Goal: Task Accomplishment & Management: Complete application form

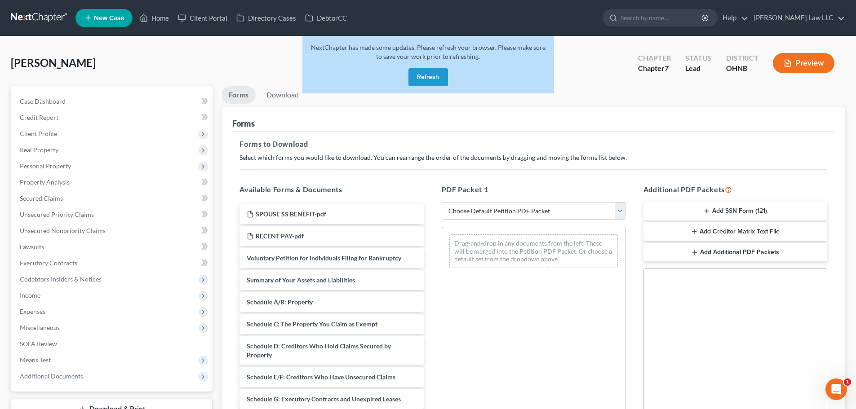
drag, startPoint x: 444, startPoint y: 78, endPoint x: 450, endPoint y: 66, distance: 12.9
click at [444, 78] on button "Refresh" at bounding box center [428, 77] width 40 height 18
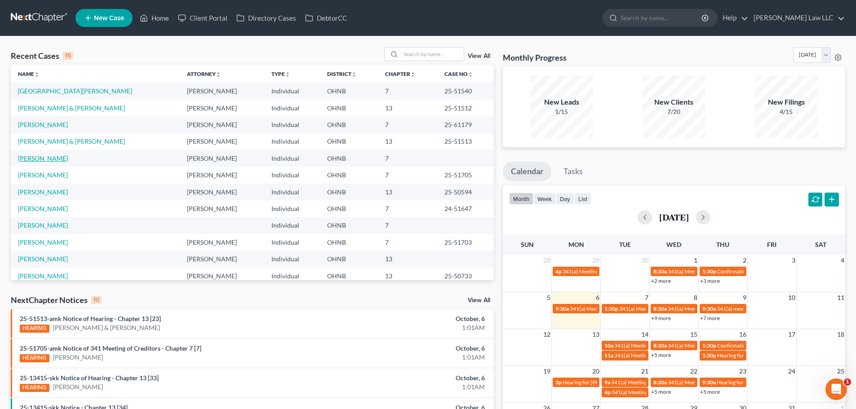
click at [31, 158] on link "[PERSON_NAME]" at bounding box center [43, 159] width 50 height 8
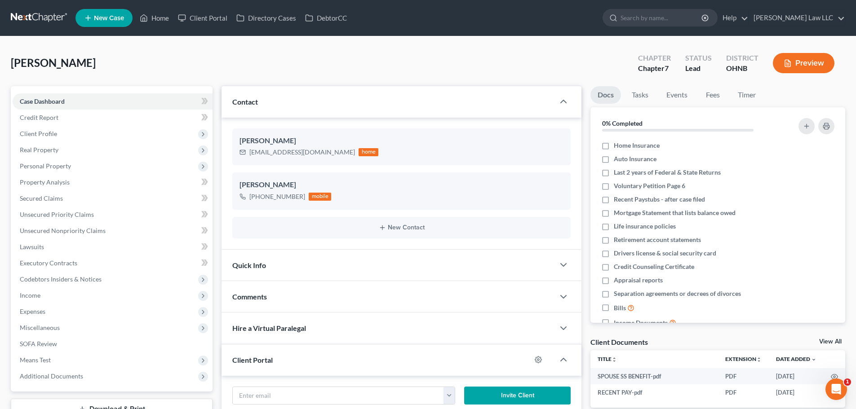
click at [60, 62] on span "[PERSON_NAME]" at bounding box center [53, 62] width 85 height 13
click at [35, 63] on span "[PERSON_NAME]" at bounding box center [53, 62] width 85 height 13
click at [93, 66] on span "[PERSON_NAME]" at bounding box center [53, 62] width 85 height 13
drag, startPoint x: 41, startPoint y: 73, endPoint x: 0, endPoint y: 71, distance: 41.4
click at [0, 71] on div "[PERSON_NAME] Upgraded Chapter Chapter 7 Status Lead District [GEOGRAPHIC_DATA]…" at bounding box center [428, 350] width 856 height 629
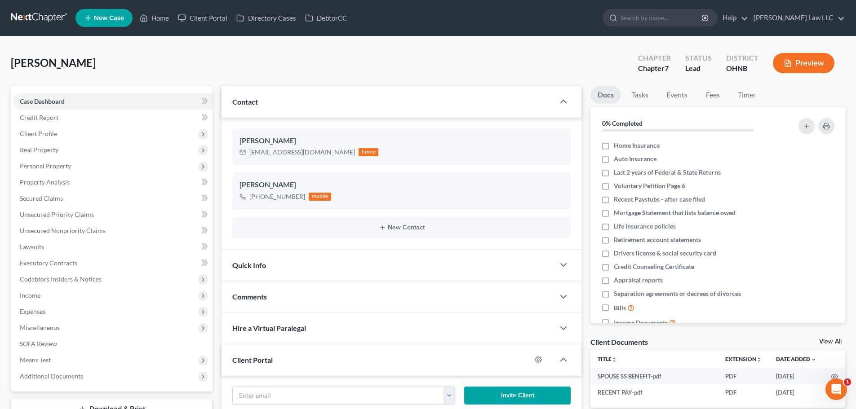
click at [109, 62] on div "[PERSON_NAME] Upgraded Chapter Chapter 7 Status Lead District [GEOGRAPHIC_DATA]…" at bounding box center [428, 66] width 834 height 39
click at [50, 121] on span "Credit Report" at bounding box center [39, 118] width 39 height 8
click at [49, 133] on span "Client Profile" at bounding box center [38, 134] width 37 height 8
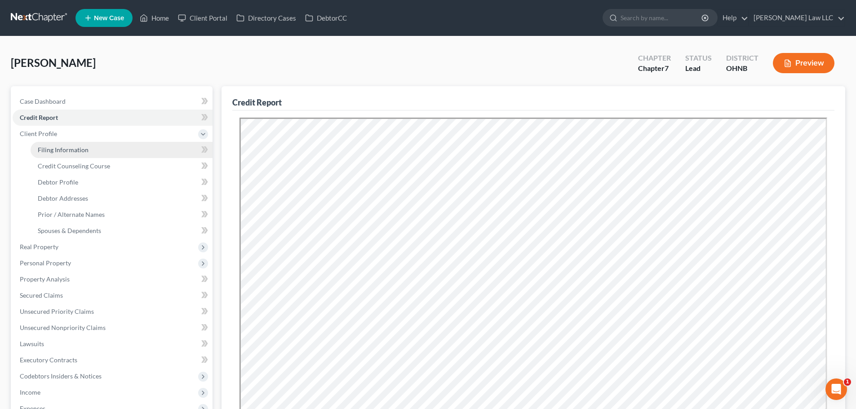
click at [52, 149] on span "Filing Information" at bounding box center [63, 150] width 51 height 8
select select "1"
select select "0"
select select "36"
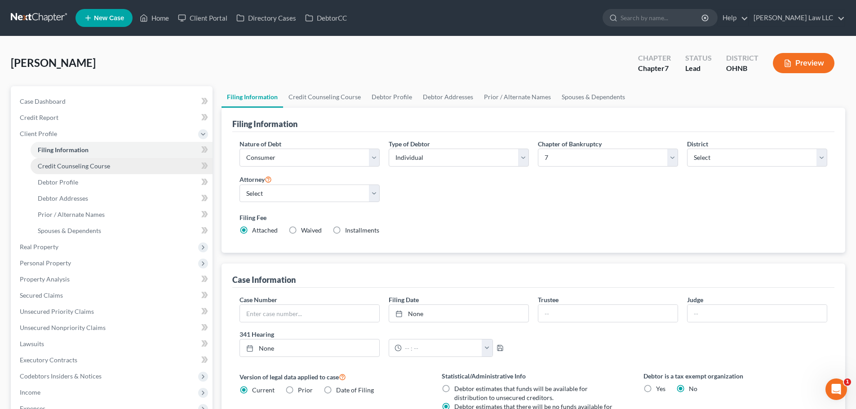
click at [57, 164] on span "Credit Counseling Course" at bounding box center [74, 166] width 72 height 8
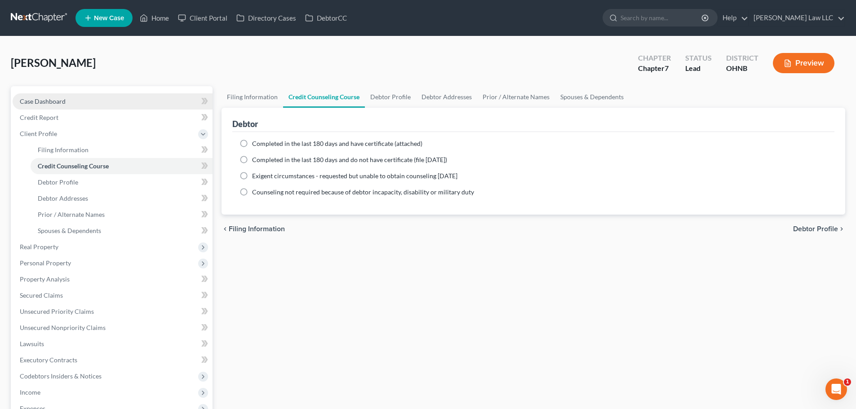
click at [58, 107] on link "Case Dashboard" at bounding box center [113, 101] width 200 height 16
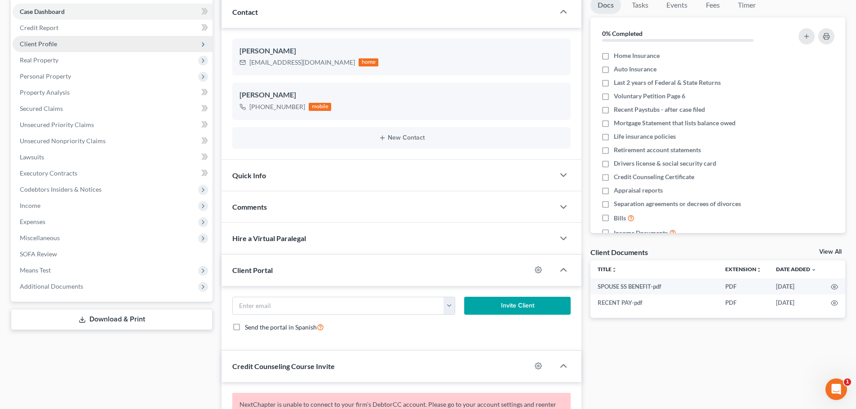
scroll to position [45, 0]
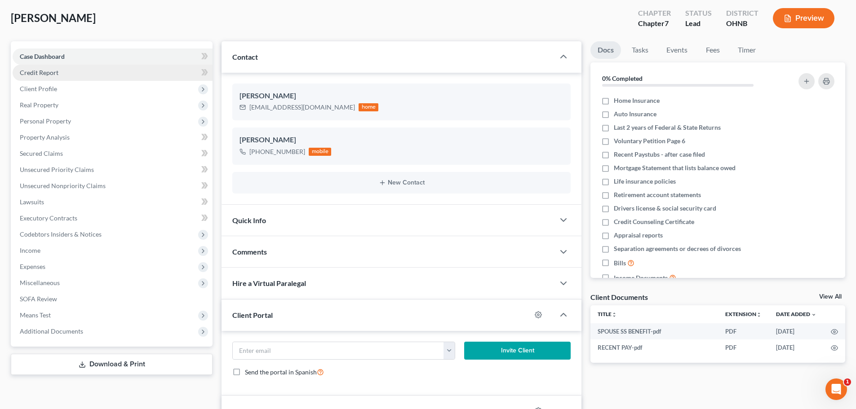
click at [58, 68] on link "Credit Report" at bounding box center [113, 73] width 200 height 16
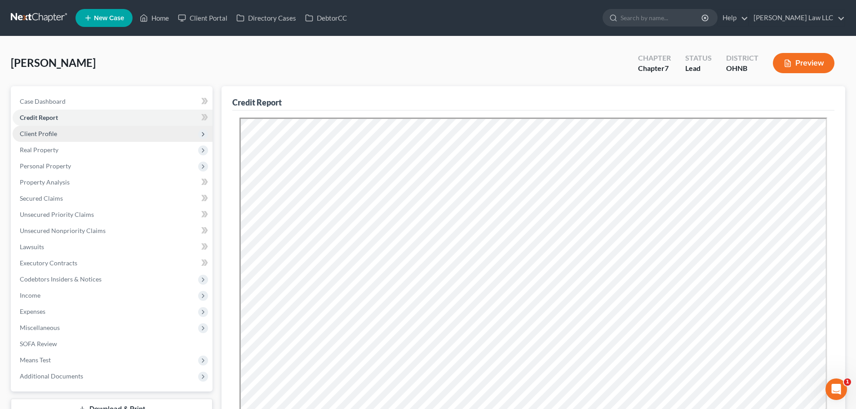
click at [72, 137] on span "Client Profile" at bounding box center [113, 134] width 200 height 16
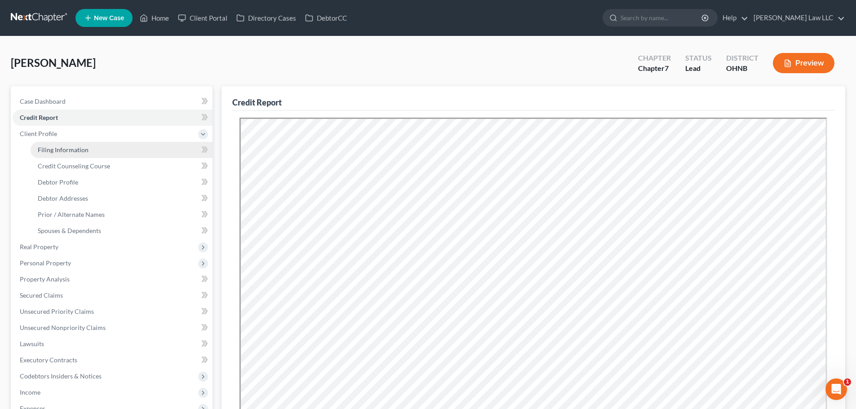
click at [60, 153] on span "Filing Information" at bounding box center [63, 150] width 51 height 8
select select "1"
select select "0"
select select "61"
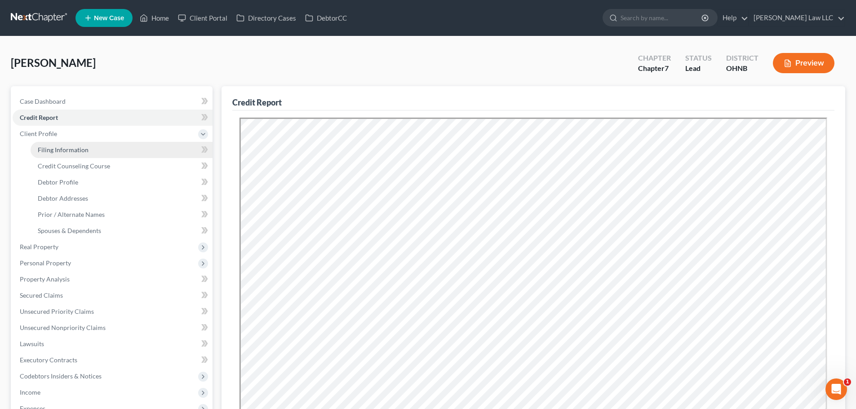
select select "0"
select select "36"
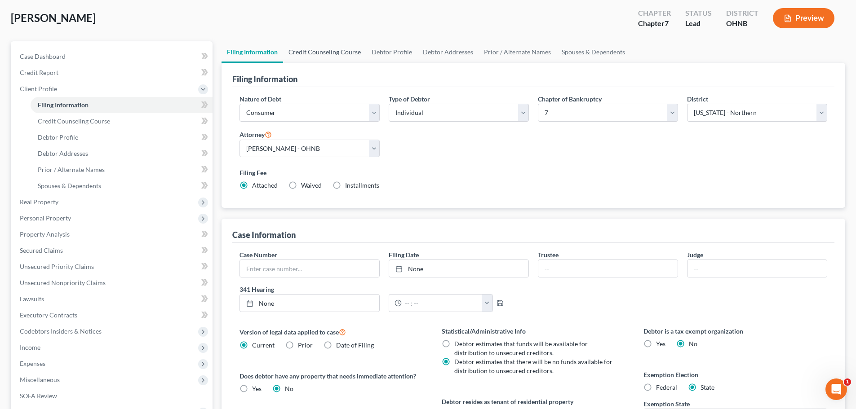
click at [320, 54] on link "Credit Counseling Course" at bounding box center [324, 52] width 83 height 22
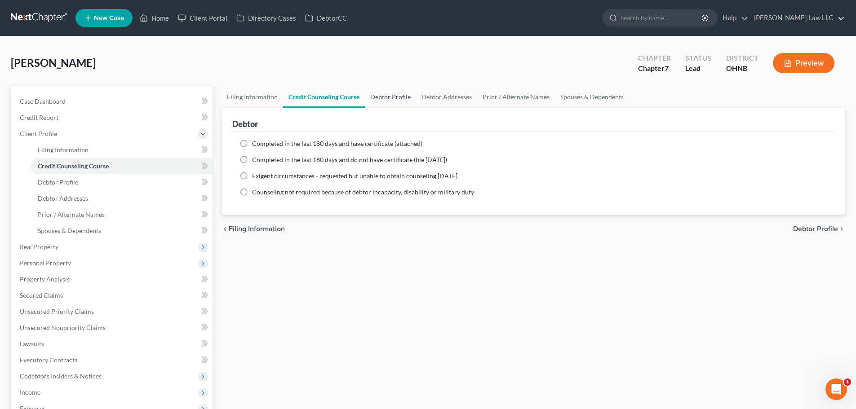
click at [376, 101] on link "Debtor Profile" at bounding box center [390, 97] width 51 height 22
select select "1"
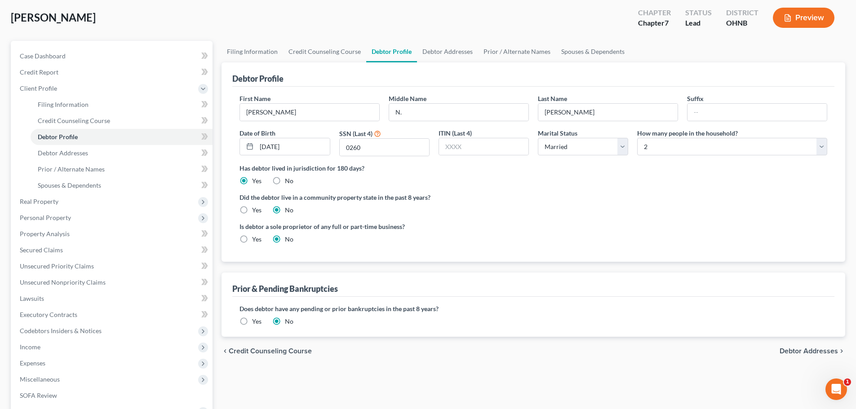
scroll to position [45, 0]
click at [433, 56] on link "Debtor Addresses" at bounding box center [447, 52] width 61 height 22
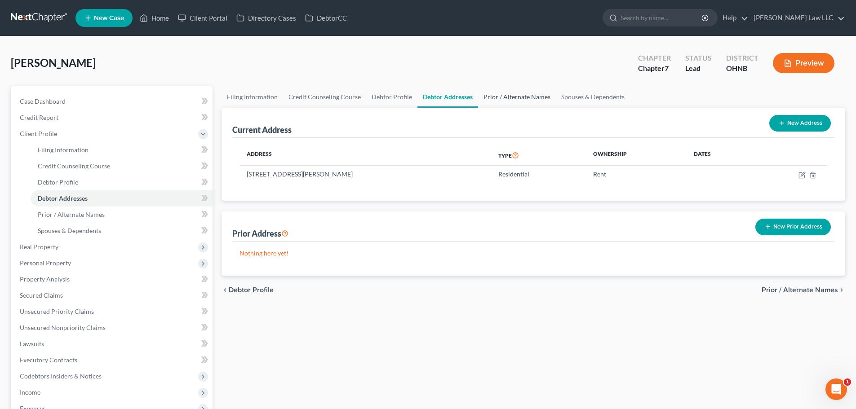
click at [509, 97] on link "Prior / Alternate Names" at bounding box center [517, 97] width 78 height 22
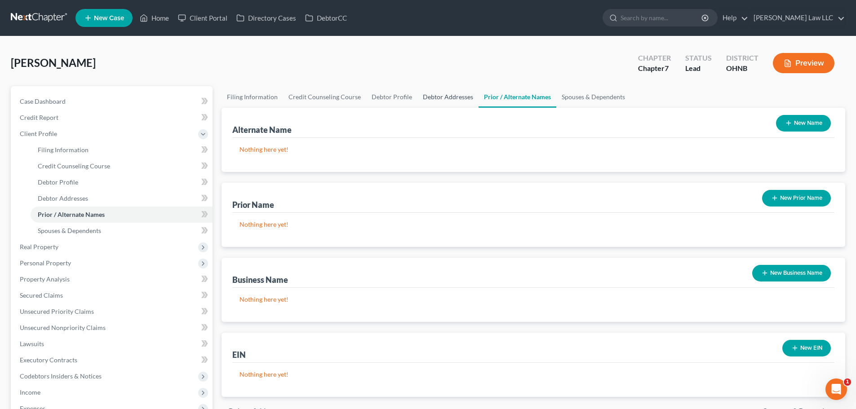
click at [430, 91] on link "Debtor Addresses" at bounding box center [447, 97] width 61 height 22
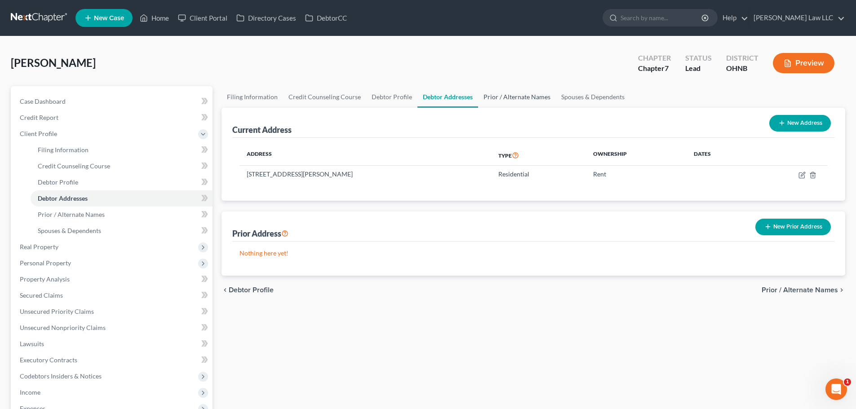
click at [537, 95] on link "Prior / Alternate Names" at bounding box center [517, 97] width 78 height 22
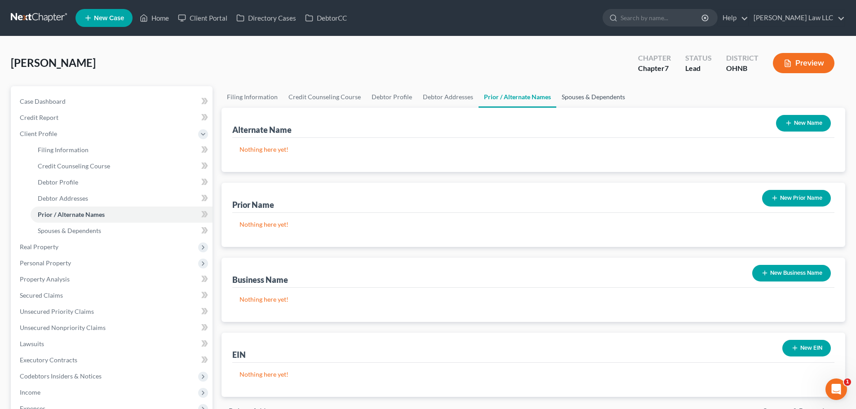
click at [587, 94] on link "Spouses & Dependents" at bounding box center [593, 97] width 74 height 22
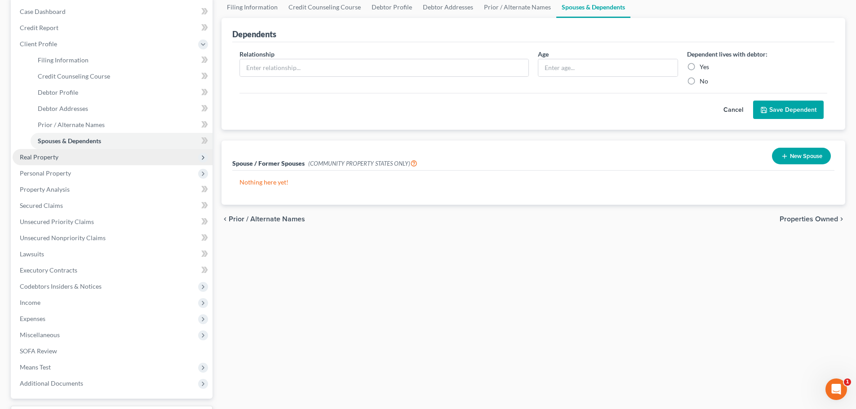
click at [60, 155] on span "Real Property" at bounding box center [113, 157] width 200 height 16
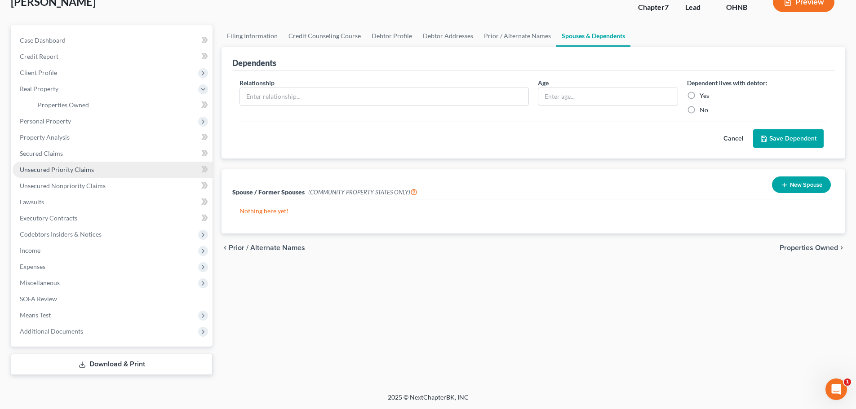
scroll to position [61, 0]
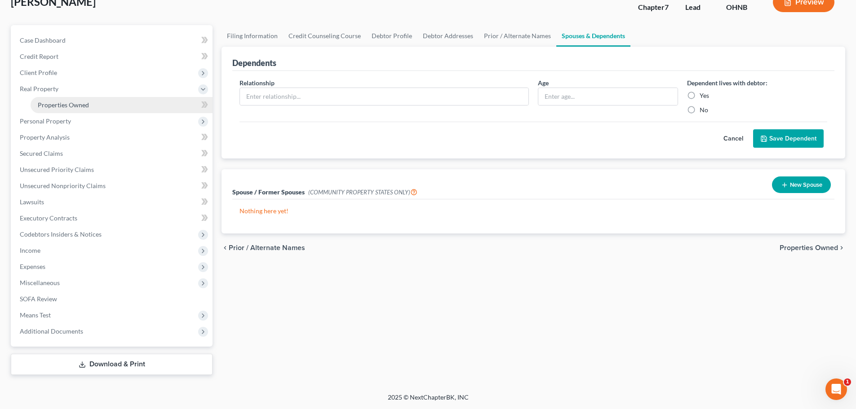
click at [78, 106] on span "Properties Owned" at bounding box center [63, 105] width 51 height 8
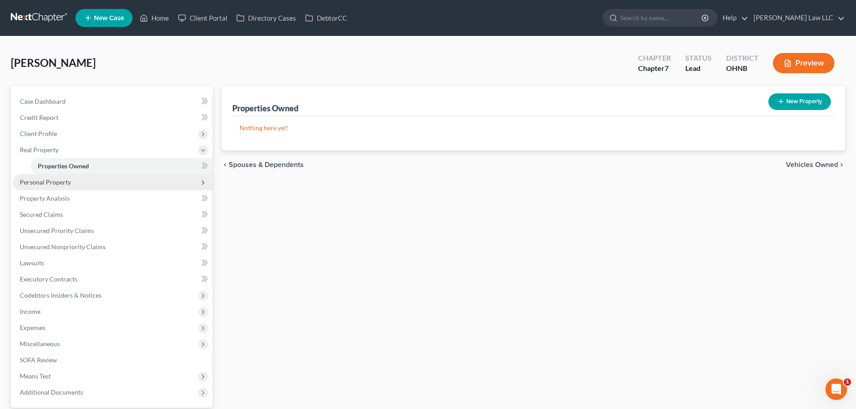
click at [74, 181] on span "Personal Property" at bounding box center [113, 182] width 200 height 16
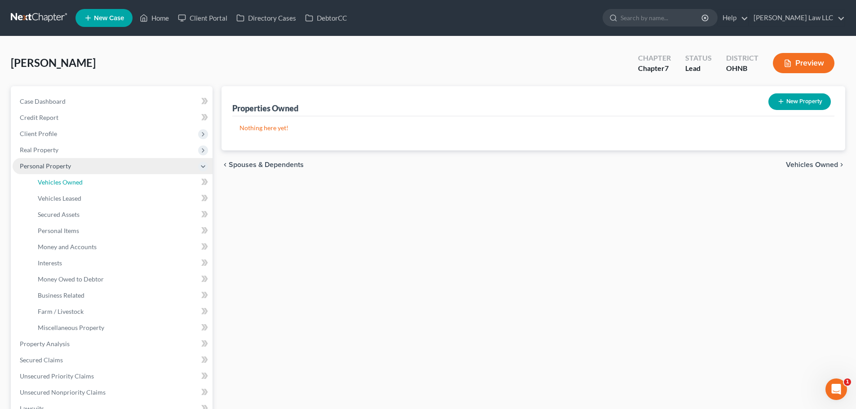
click at [74, 181] on span "Vehicles Owned" at bounding box center [60, 182] width 45 height 8
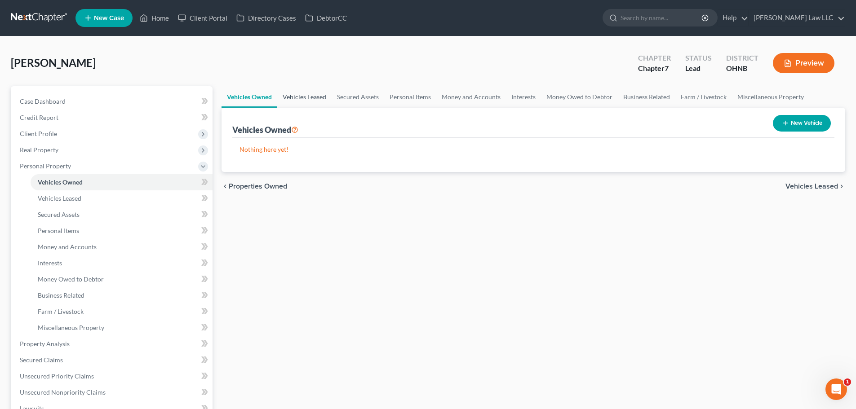
click at [284, 97] on link "Vehicles Leased" at bounding box center [304, 97] width 54 height 22
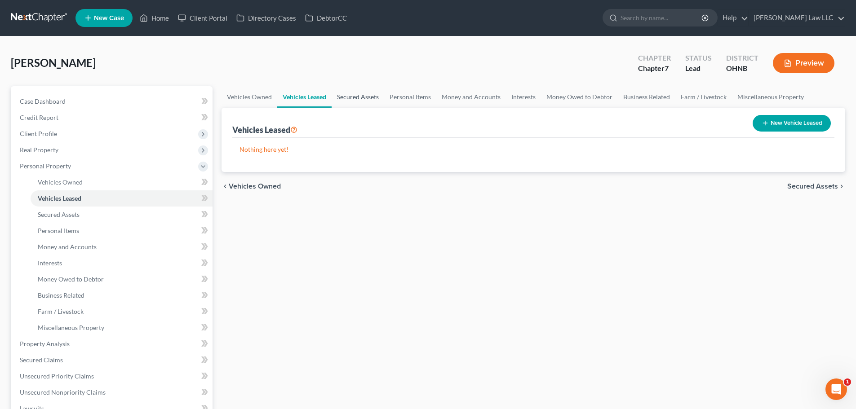
click at [371, 101] on link "Secured Assets" at bounding box center [358, 97] width 53 height 22
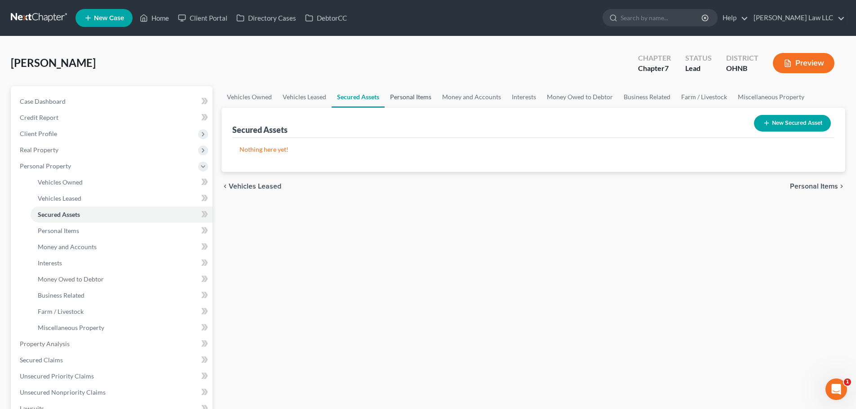
click at [401, 95] on link "Personal Items" at bounding box center [411, 97] width 52 height 22
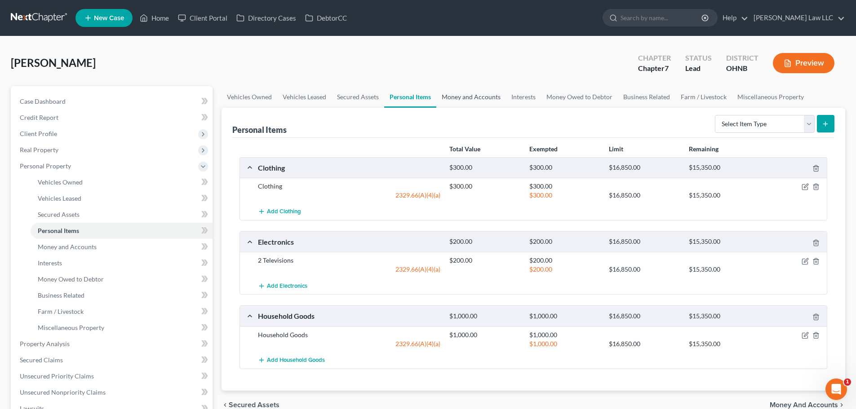
click at [451, 96] on link "Money and Accounts" at bounding box center [471, 97] width 70 height 22
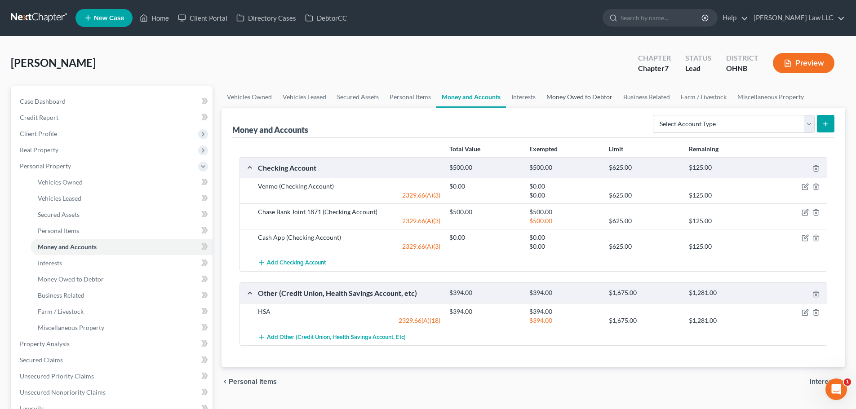
click at [541, 97] on link "Money Owed to Debtor" at bounding box center [579, 97] width 77 height 22
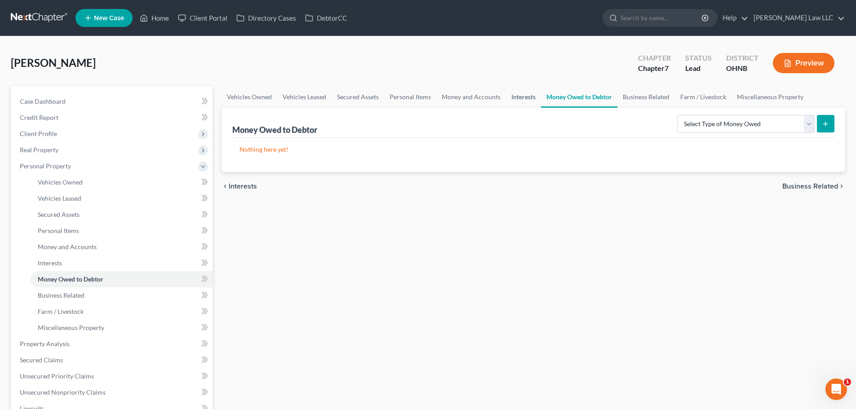
click at [516, 92] on link "Interests" at bounding box center [523, 97] width 35 height 22
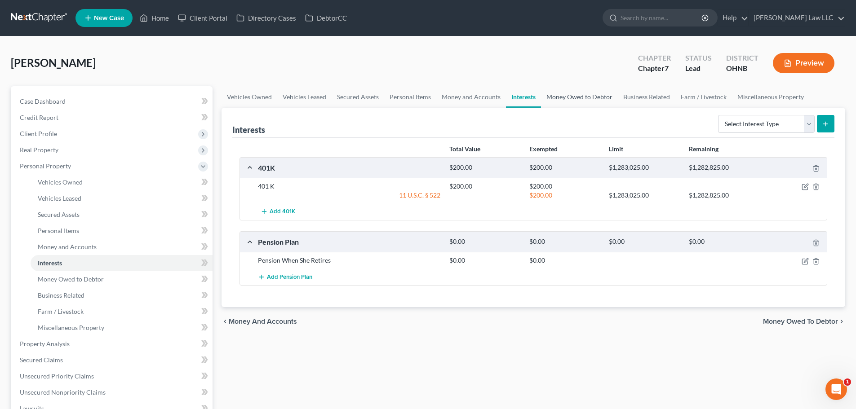
click at [564, 94] on link "Money Owed to Debtor" at bounding box center [579, 97] width 77 height 22
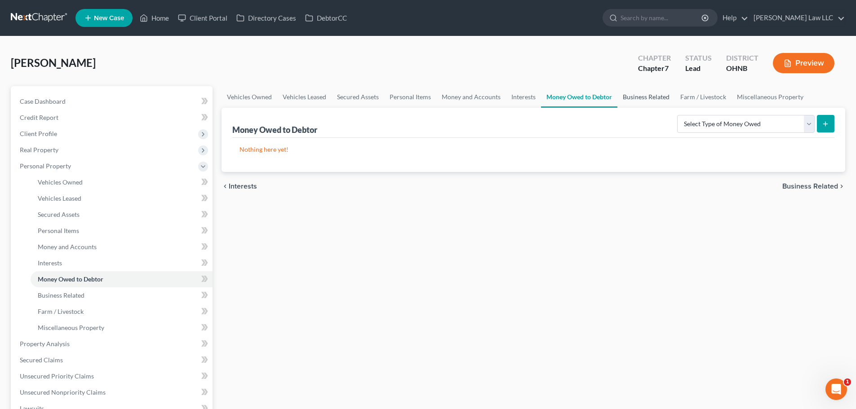
click at [640, 97] on link "Business Related" at bounding box center [645, 97] width 57 height 22
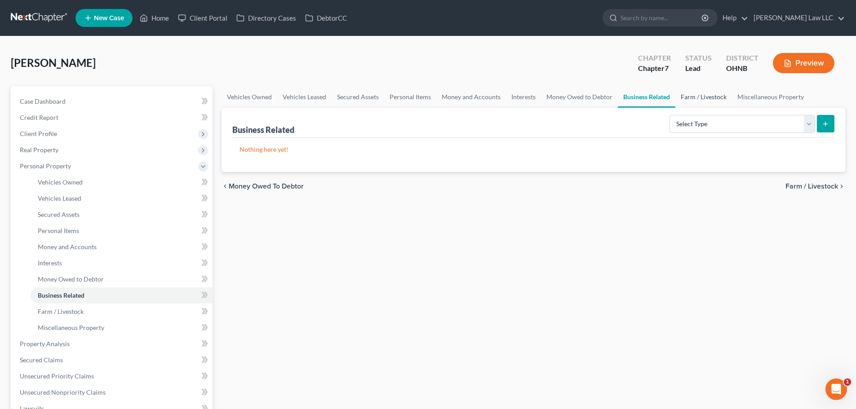
click at [699, 94] on link "Farm / Livestock" at bounding box center [703, 97] width 57 height 22
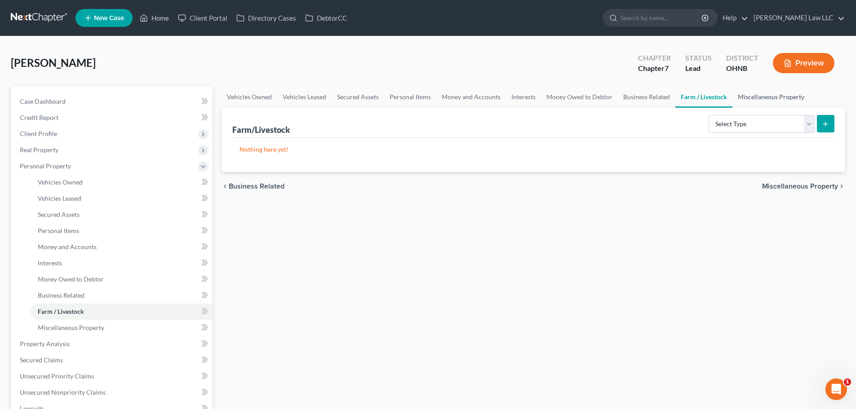
click at [768, 97] on link "Miscellaneous Property" at bounding box center [770, 97] width 77 height 22
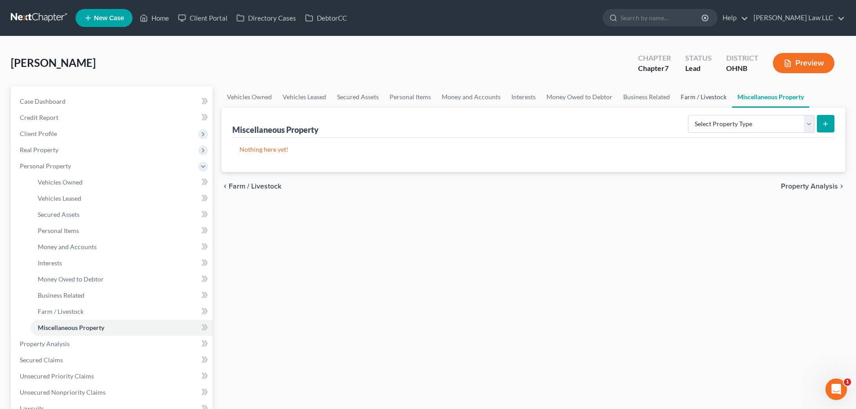
click at [697, 95] on link "Farm / Livestock" at bounding box center [703, 97] width 57 height 22
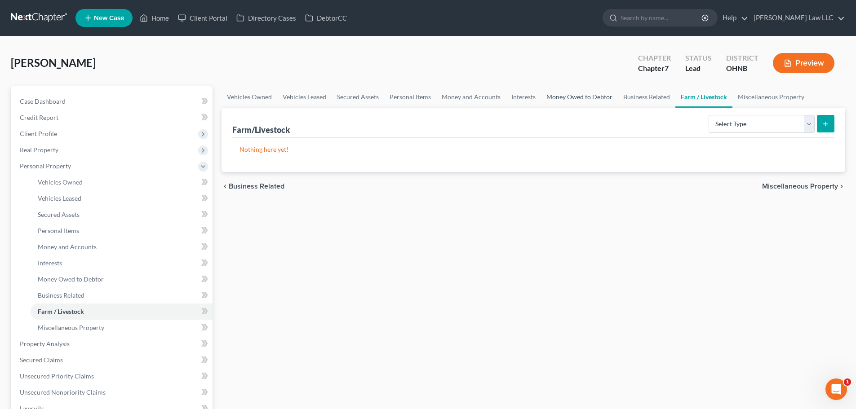
click at [566, 95] on link "Money Owed to Debtor" at bounding box center [579, 97] width 77 height 22
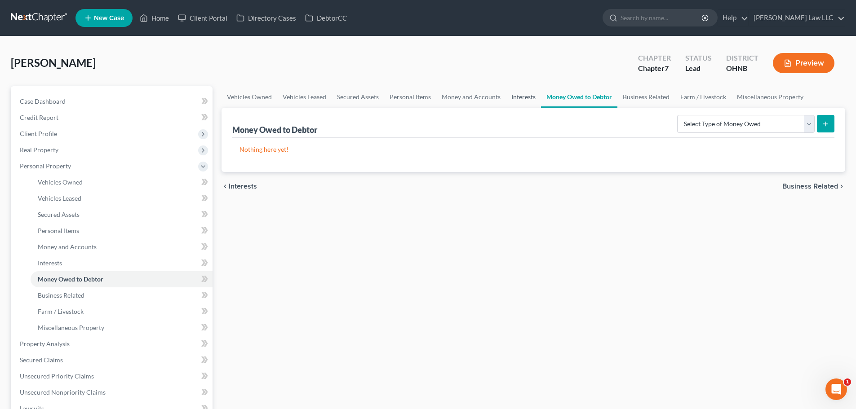
click at [522, 95] on link "Interests" at bounding box center [523, 97] width 35 height 22
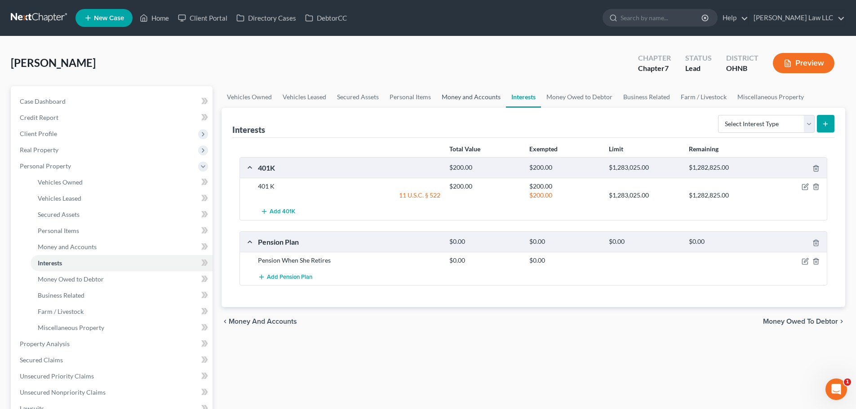
click at [488, 99] on link "Money and Accounts" at bounding box center [471, 97] width 70 height 22
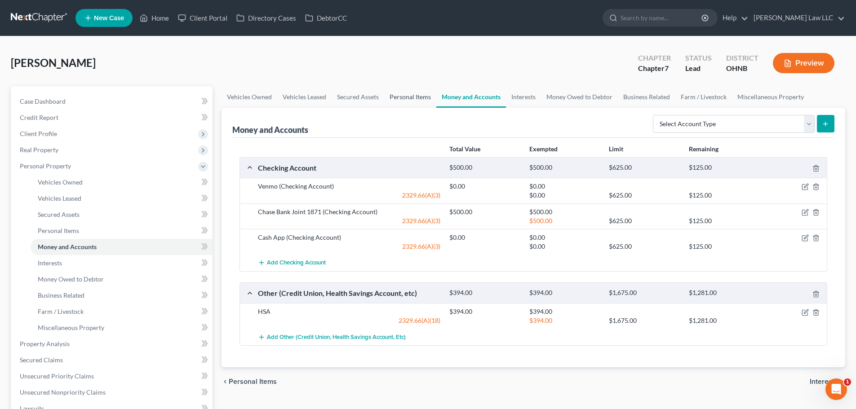
click at [420, 95] on link "Personal Items" at bounding box center [410, 97] width 52 height 22
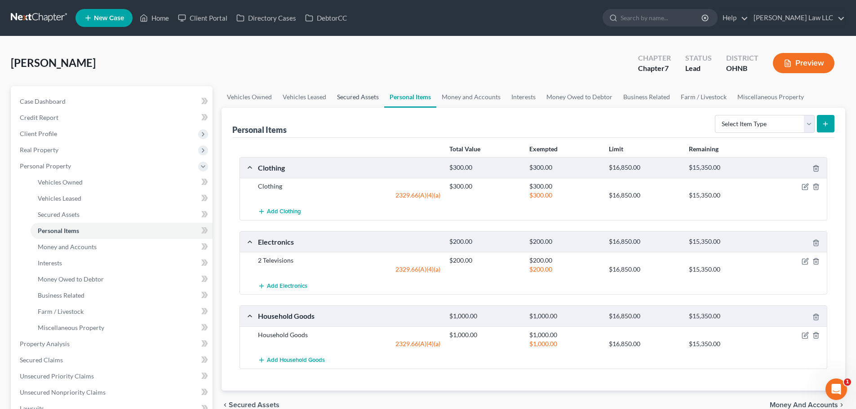
click at [363, 97] on link "Secured Assets" at bounding box center [358, 97] width 53 height 22
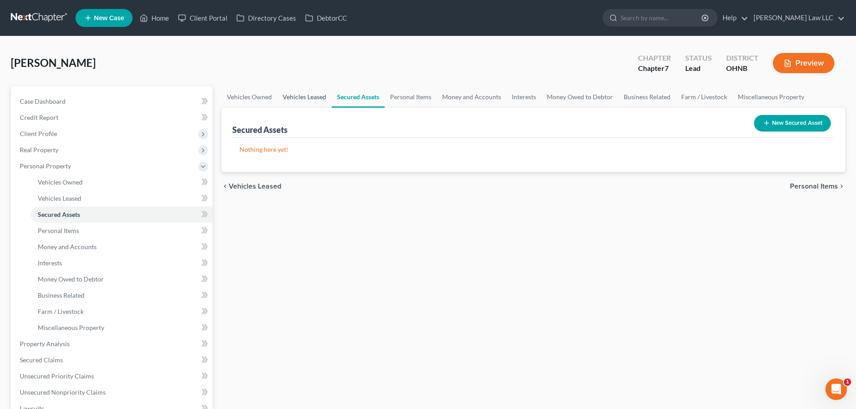
click at [313, 100] on link "Vehicles Leased" at bounding box center [304, 97] width 54 height 22
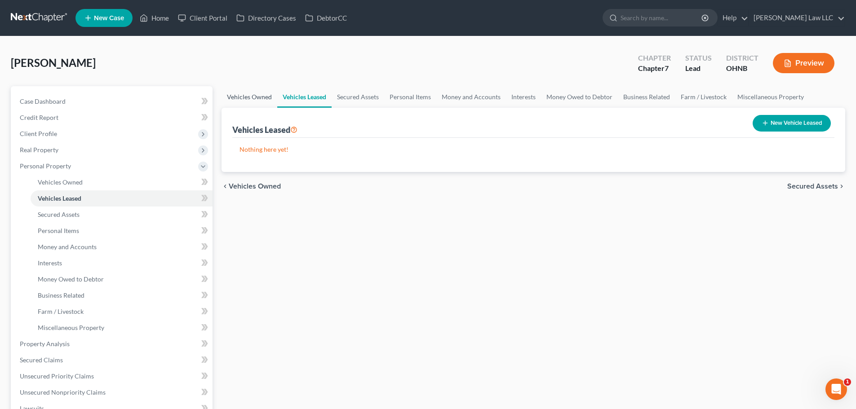
click at [221, 97] on link "Vehicles Owned" at bounding box center [249, 97] width 56 height 22
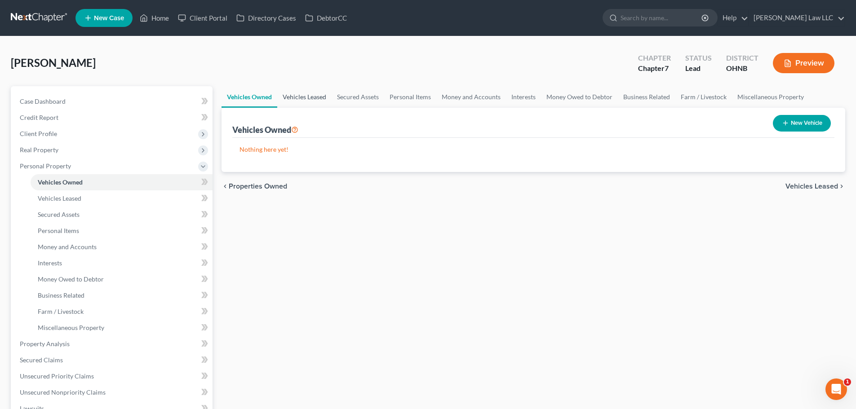
click at [311, 94] on link "Vehicles Leased" at bounding box center [304, 97] width 54 height 22
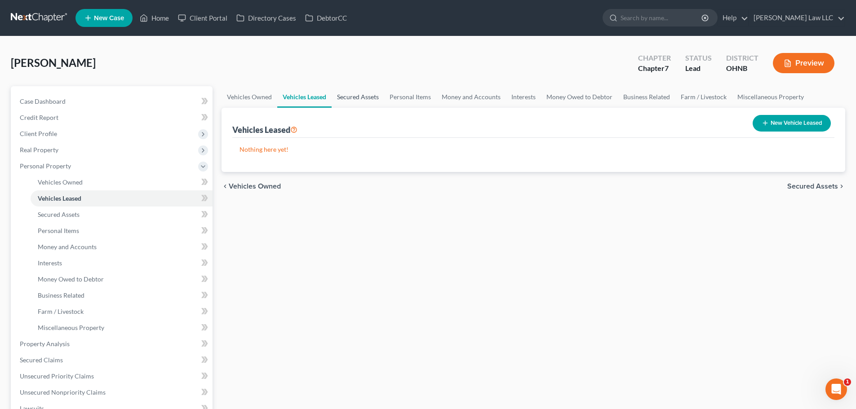
click at [345, 98] on link "Secured Assets" at bounding box center [358, 97] width 53 height 22
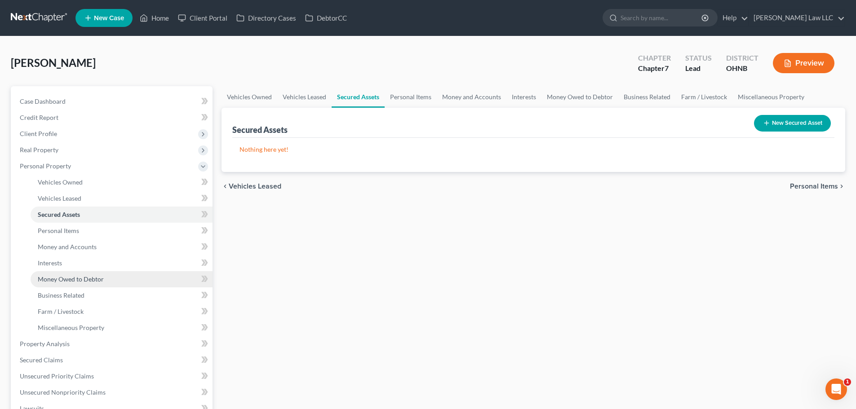
scroll to position [90, 0]
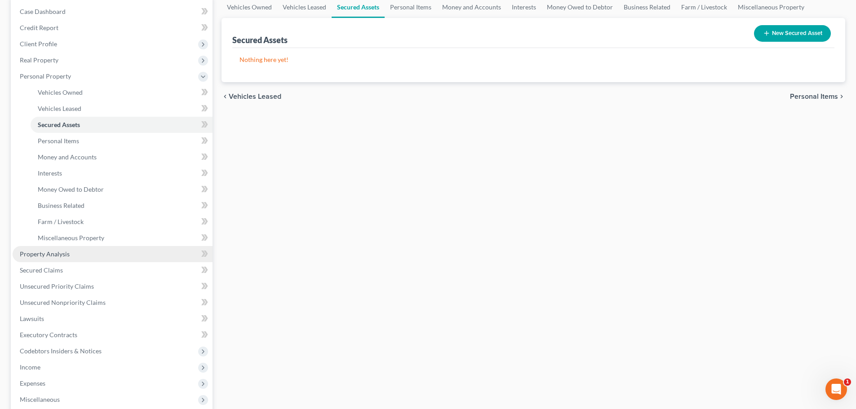
click at [71, 254] on link "Property Analysis" at bounding box center [113, 254] width 200 height 16
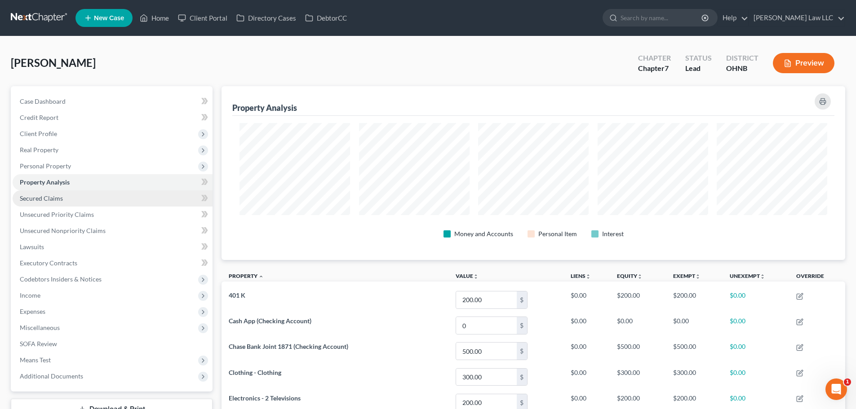
click at [69, 190] on link "Secured Claims" at bounding box center [113, 198] width 200 height 16
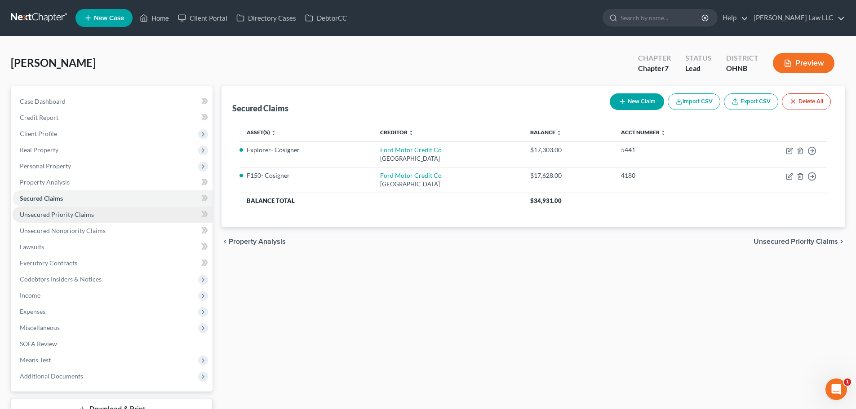
click at [51, 214] on span "Unsecured Priority Claims" at bounding box center [57, 215] width 74 height 8
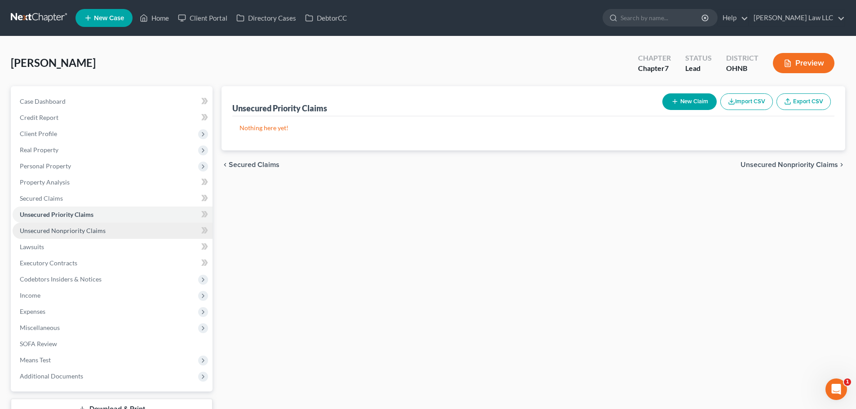
click at [87, 230] on span "Unsecured Nonpriority Claims" at bounding box center [63, 231] width 86 height 8
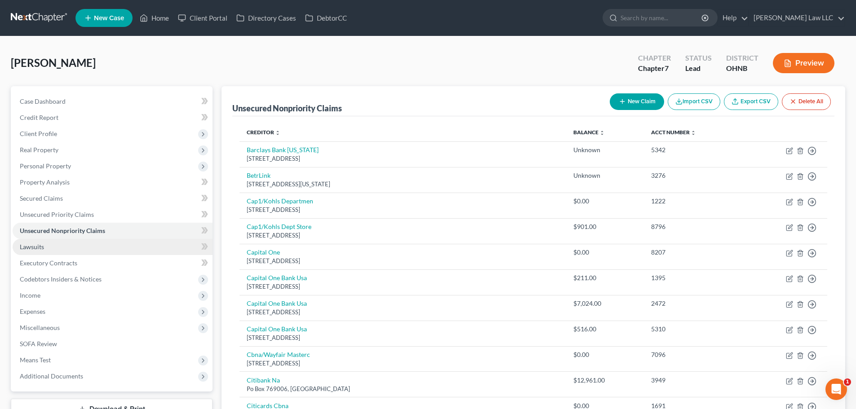
click at [84, 248] on link "Lawsuits" at bounding box center [113, 247] width 200 height 16
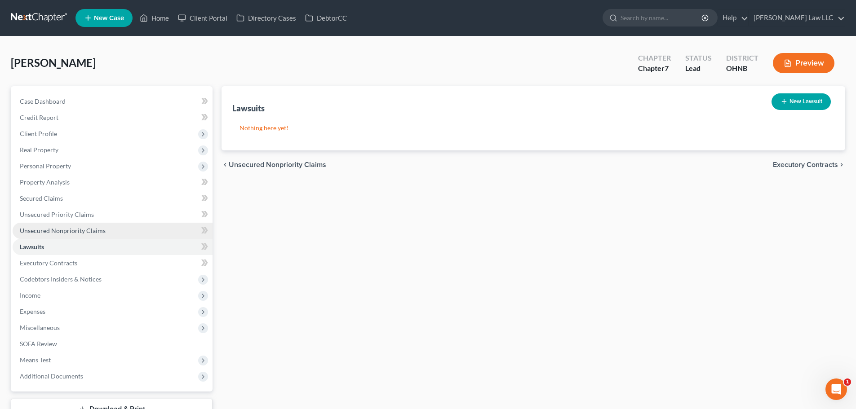
click at [81, 230] on span "Unsecured Nonpriority Claims" at bounding box center [63, 231] width 86 height 8
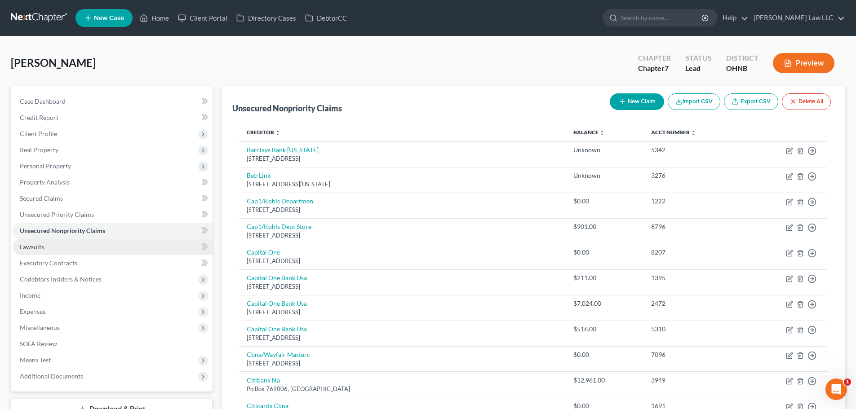
click at [55, 249] on link "Lawsuits" at bounding box center [113, 247] width 200 height 16
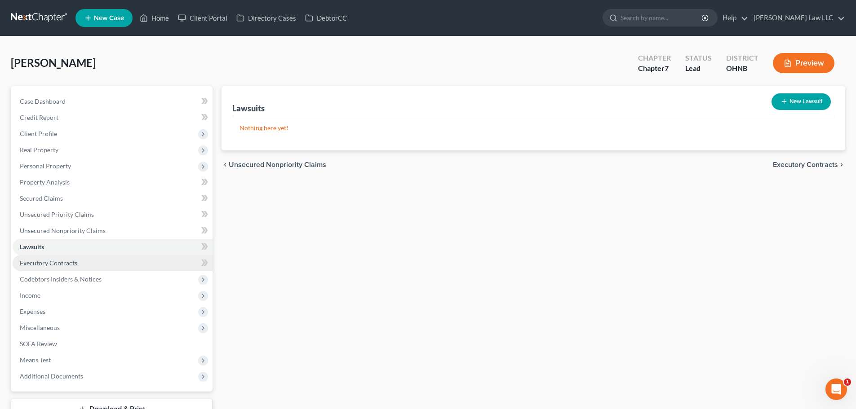
click at [54, 263] on span "Executory Contracts" at bounding box center [48, 263] width 57 height 8
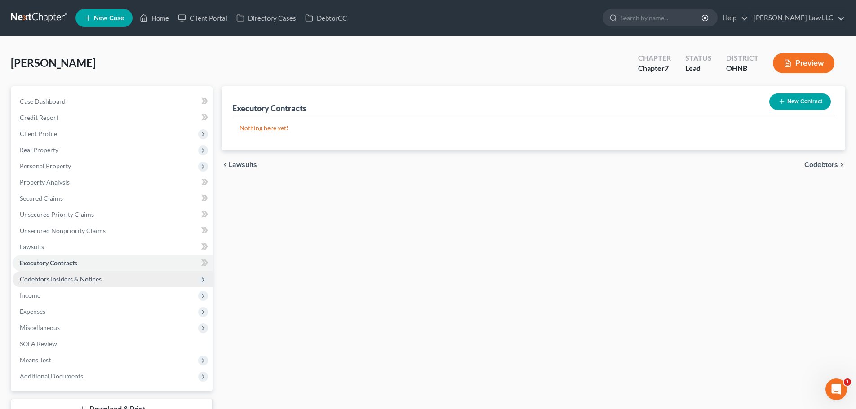
click at [70, 279] on span "Codebtors Insiders & Notices" at bounding box center [61, 279] width 82 height 8
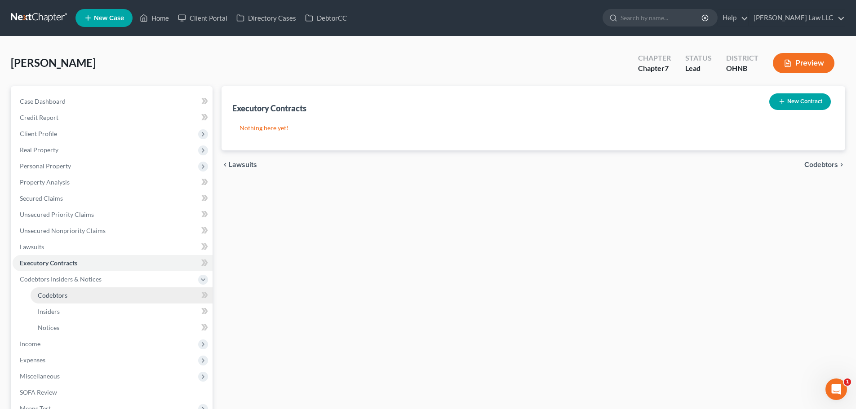
click at [67, 294] on span "Codebtors" at bounding box center [53, 296] width 30 height 8
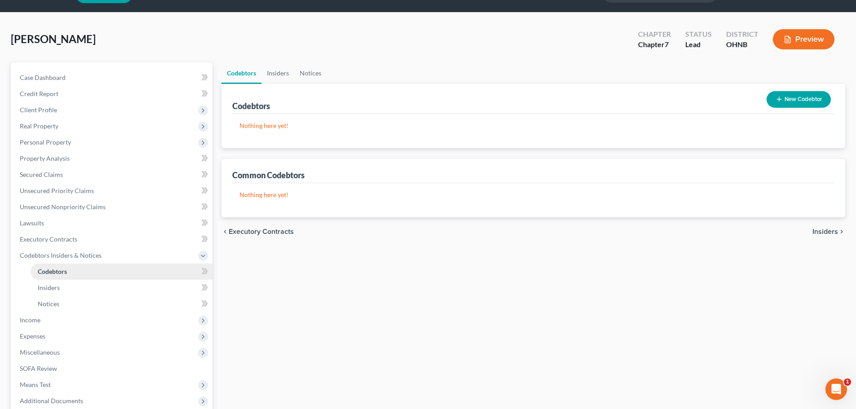
scroll to position [45, 0]
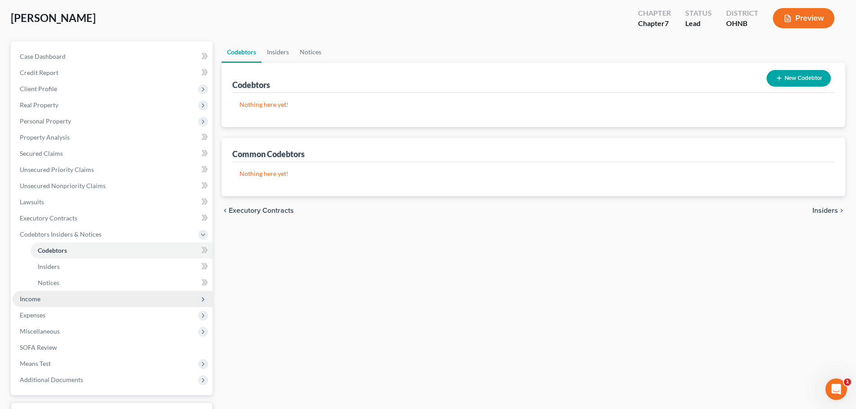
click at [62, 297] on span "Income" at bounding box center [113, 299] width 200 height 16
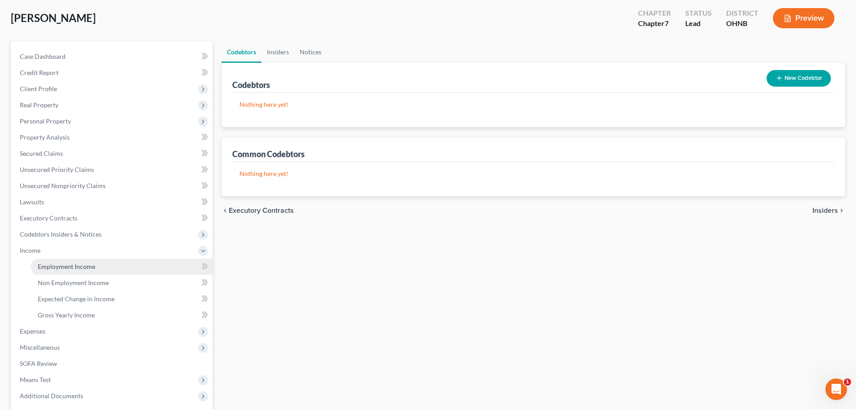
click at [86, 260] on link "Employment Income" at bounding box center [122, 267] width 182 height 16
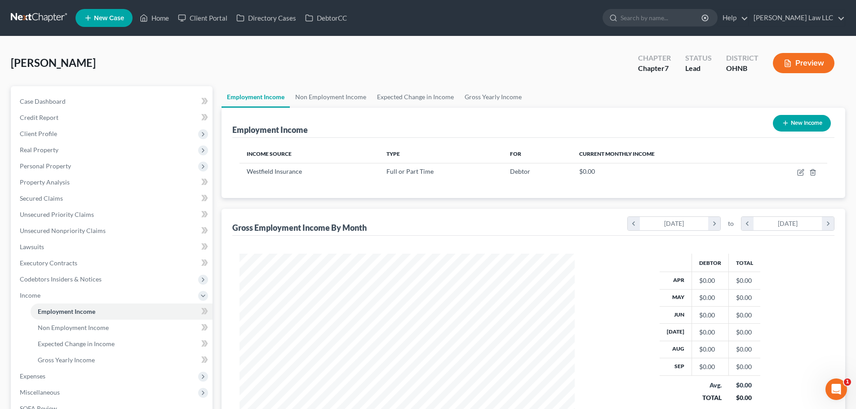
scroll to position [168, 353]
click at [340, 97] on link "Non Employment Income" at bounding box center [331, 97] width 82 height 22
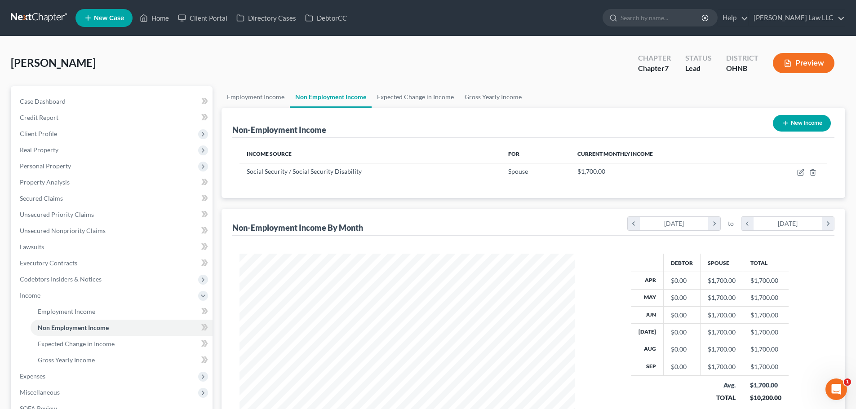
scroll to position [168, 353]
click at [402, 97] on link "Expected Change in Income" at bounding box center [415, 97] width 88 height 22
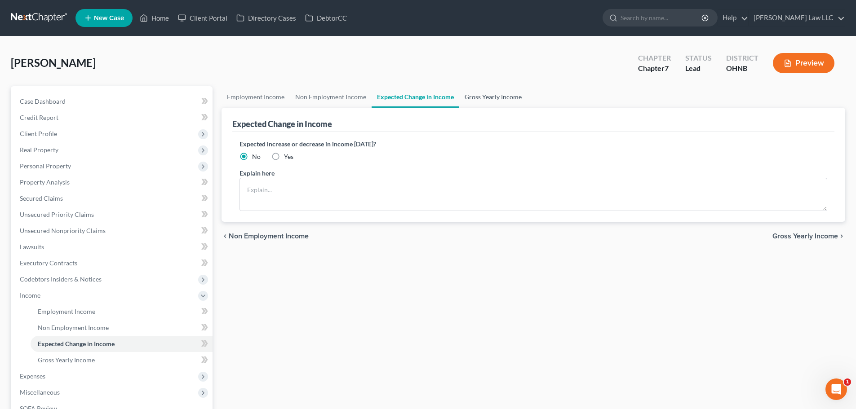
click at [471, 96] on link "Gross Yearly Income" at bounding box center [493, 97] width 68 height 22
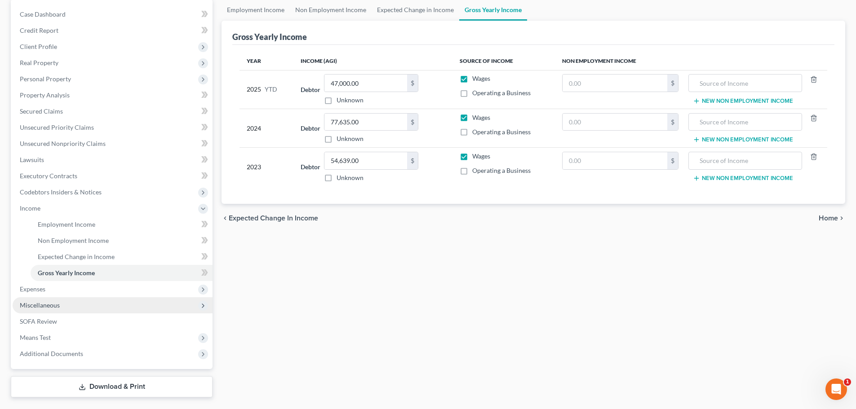
scroll to position [90, 0]
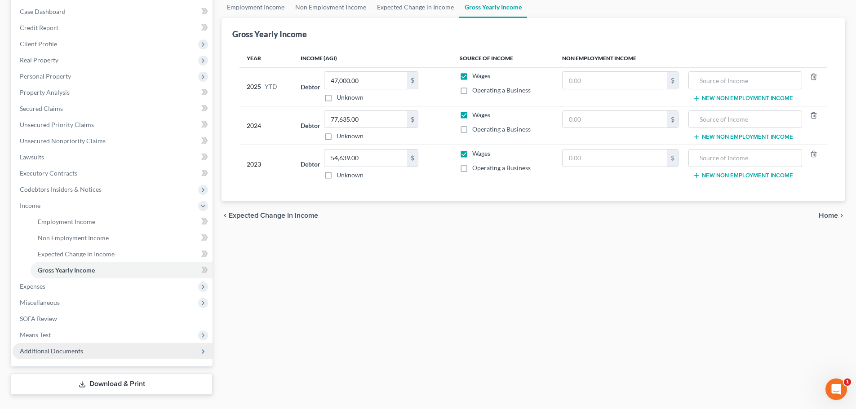
click at [66, 349] on span "Additional Documents" at bounding box center [51, 351] width 63 height 8
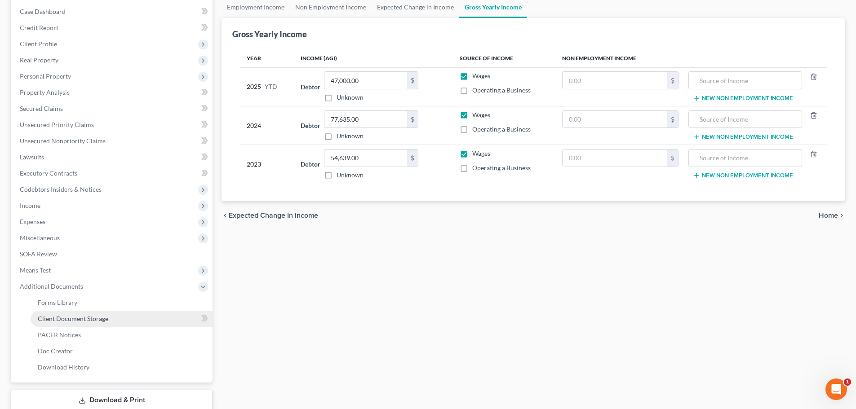
click at [100, 321] on span "Client Document Storage" at bounding box center [73, 319] width 71 height 8
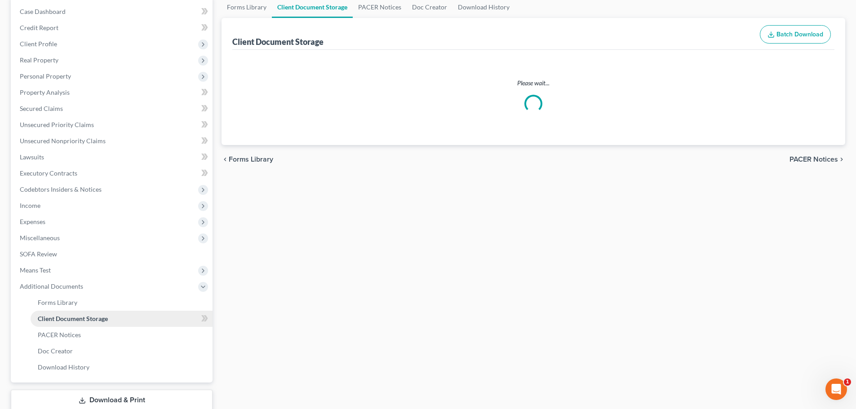
scroll to position [13, 0]
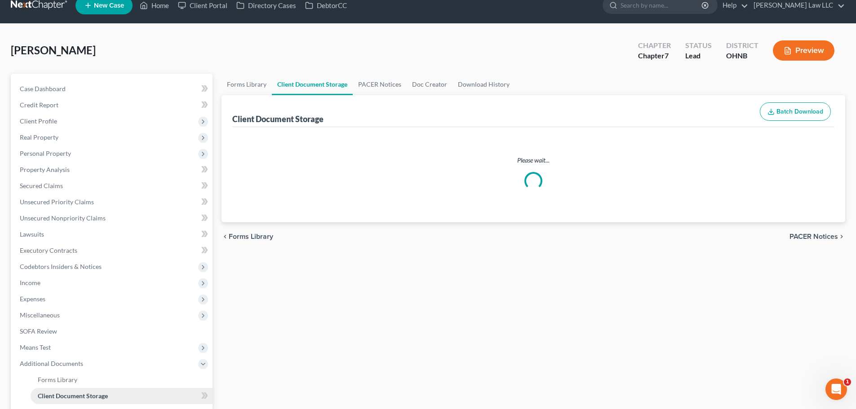
select select "20"
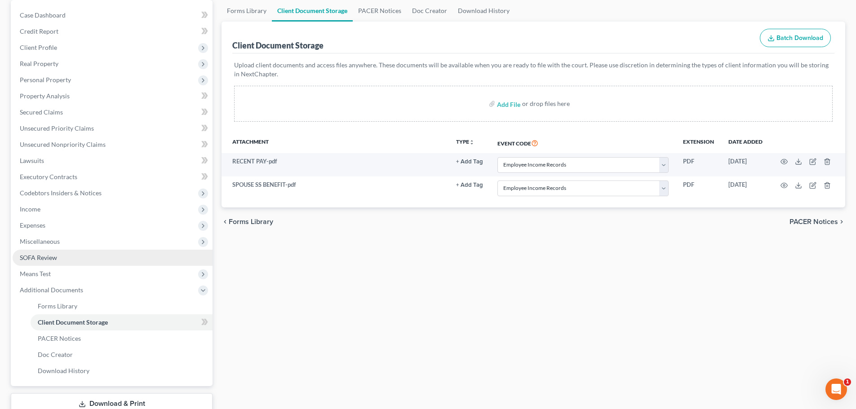
scroll to position [90, 0]
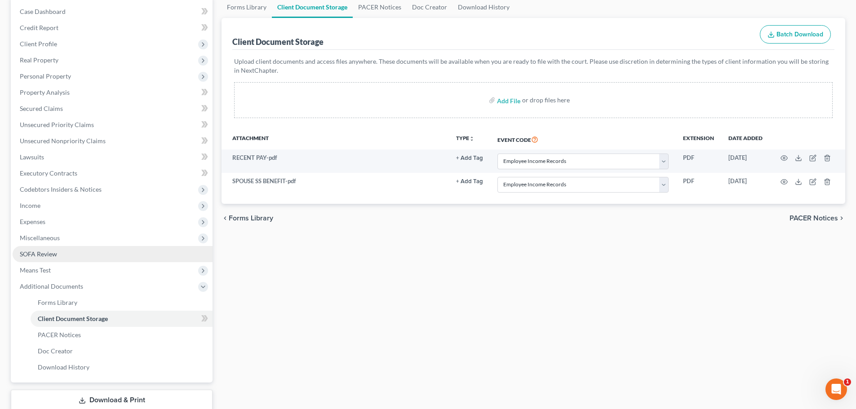
click at [67, 252] on link "SOFA Review" at bounding box center [113, 254] width 200 height 16
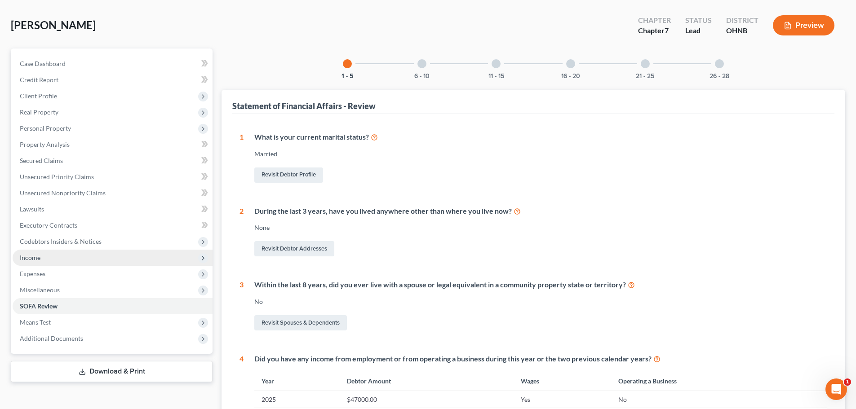
scroll to position [90, 0]
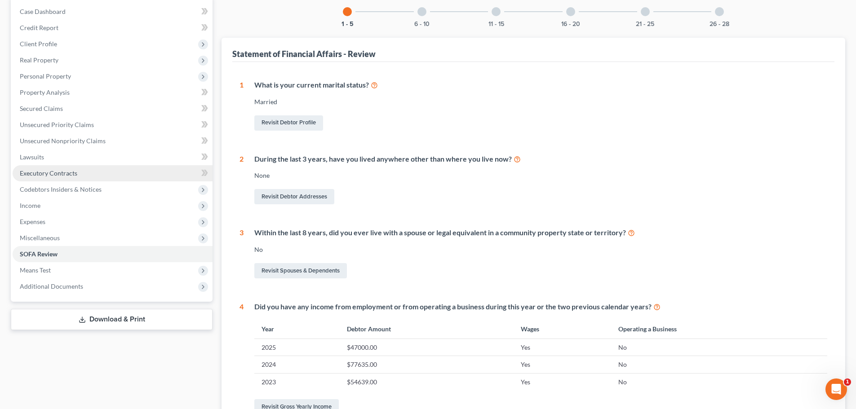
click at [55, 175] on span "Executory Contracts" at bounding box center [48, 173] width 57 height 8
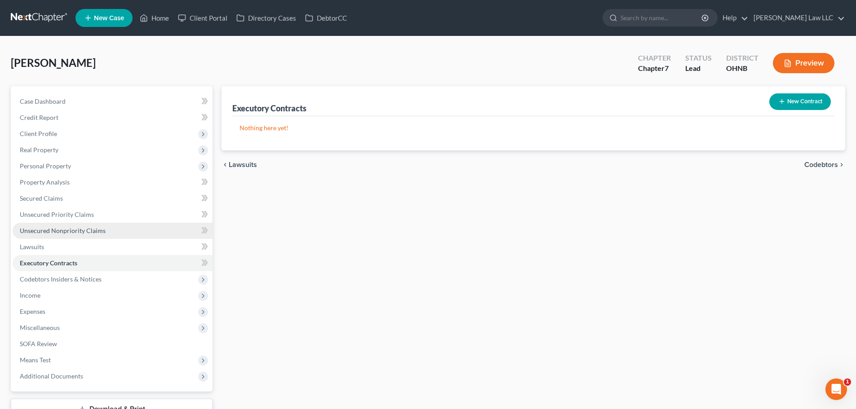
click at [58, 234] on link "Unsecured Nonpriority Claims" at bounding box center [113, 231] width 200 height 16
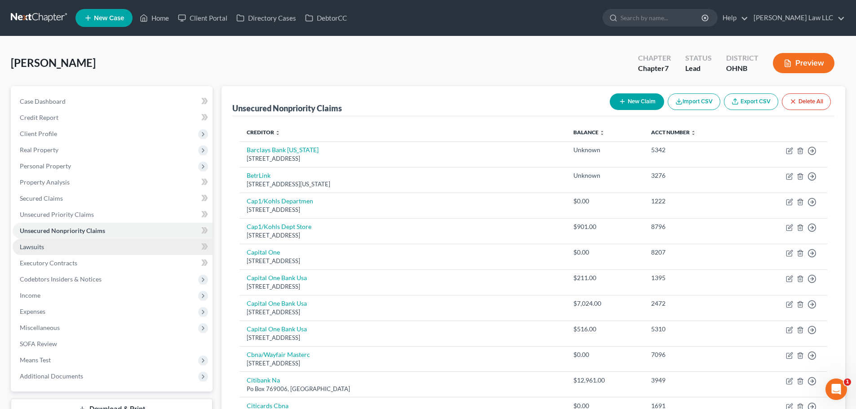
click at [64, 250] on link "Lawsuits" at bounding box center [113, 247] width 200 height 16
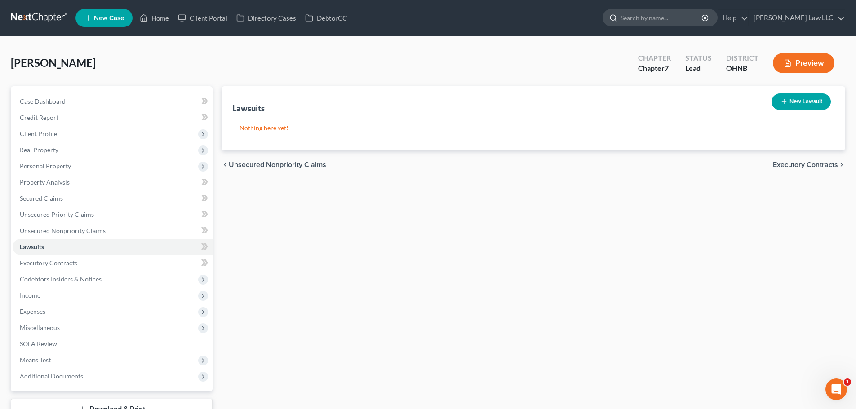
click at [674, 23] on input "search" at bounding box center [661, 17] width 82 height 17
type input "[PERSON_NAME]"
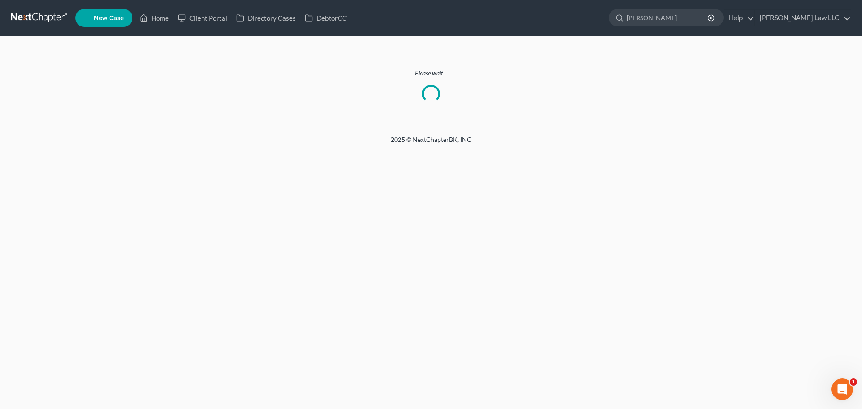
click at [39, 23] on link at bounding box center [39, 18] width 57 height 16
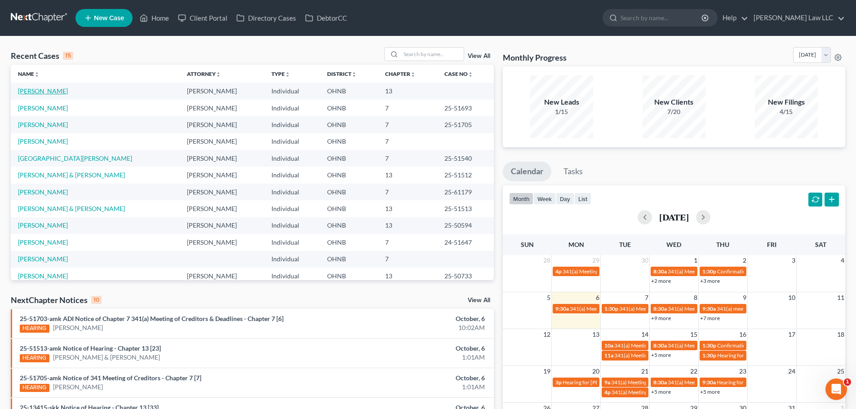
click at [34, 91] on link "[PERSON_NAME]" at bounding box center [43, 91] width 50 height 8
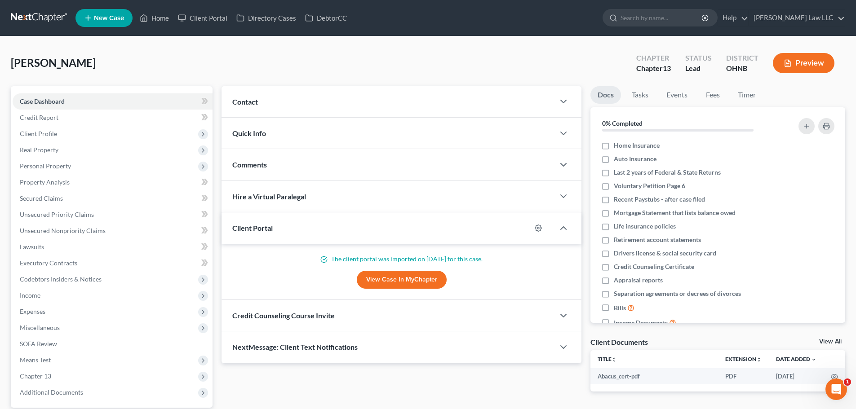
click at [251, 106] on div "Contact" at bounding box center [387, 101] width 333 height 31
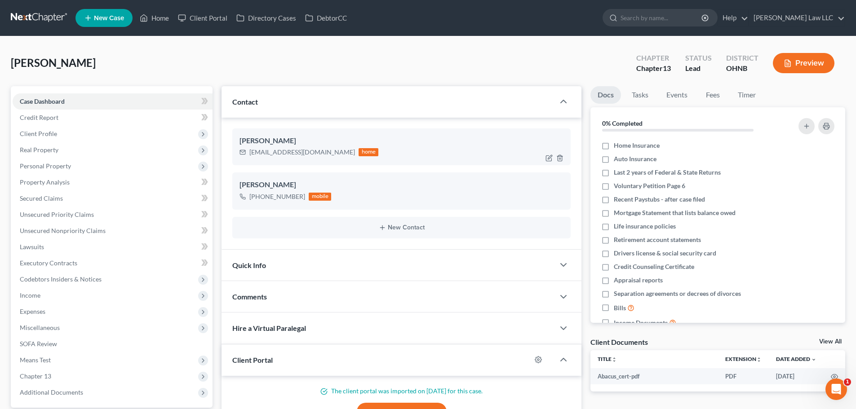
click at [274, 152] on div "paulhenny38581@yahoo.com" at bounding box center [302, 152] width 106 height 9
copy div "paulhenny38581@yahoo.com"
